Goal: Navigation & Orientation: Find specific page/section

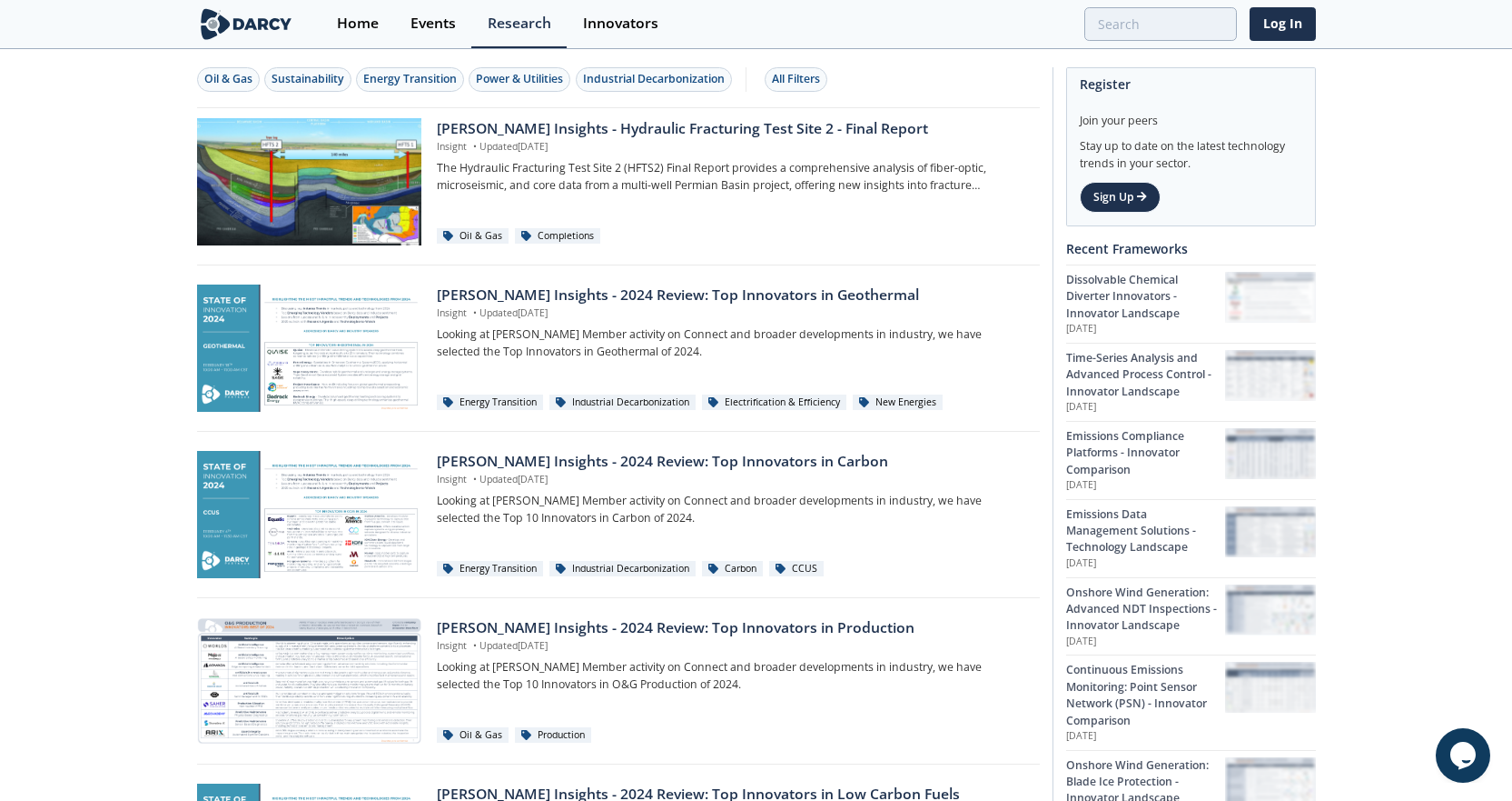
click at [277, 28] on img at bounding box center [246, 24] width 99 height 32
